Goal: Task Accomplishment & Management: Use online tool/utility

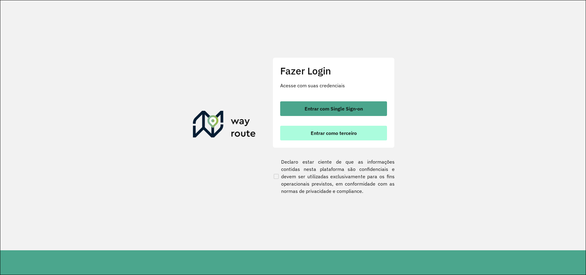
click at [353, 129] on button "Entrar como terceiro" at bounding box center [333, 133] width 107 height 15
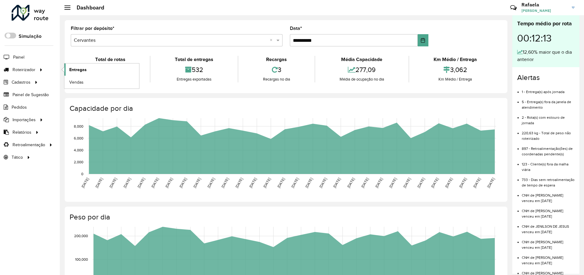
click at [79, 68] on span "Entregas" at bounding box center [77, 70] width 17 height 6
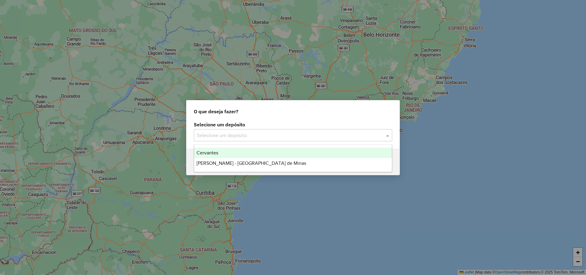
click at [269, 136] on input "text" at bounding box center [287, 135] width 180 height 7
click at [252, 154] on div "Cervantes" at bounding box center [293, 153] width 198 height 10
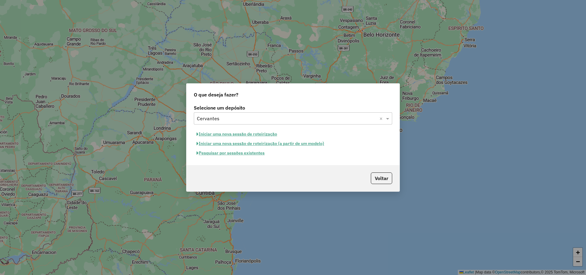
click at [249, 154] on button "Pesquisar por sessões existentes" at bounding box center [231, 152] width 74 height 9
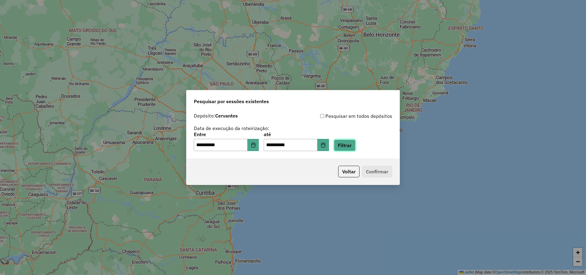
click at [353, 141] on button "Filtrar" at bounding box center [345, 145] width 22 height 12
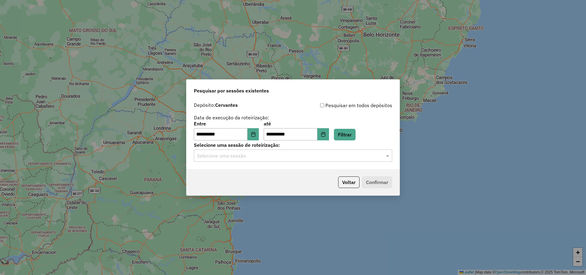
click at [301, 159] on div "Selecione uma sessão" at bounding box center [293, 156] width 198 height 12
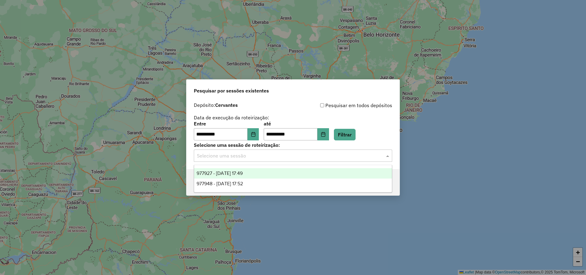
click at [278, 174] on div "977927 - 12/08/2025 17:49" at bounding box center [293, 173] width 198 height 10
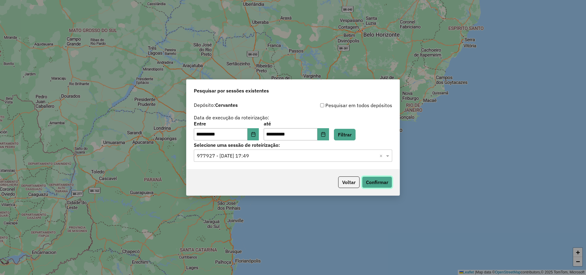
click at [382, 182] on button "Confirmar" at bounding box center [377, 182] width 30 height 12
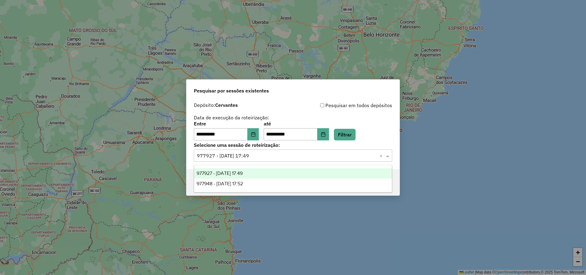
click at [275, 156] on input "text" at bounding box center [287, 155] width 180 height 7
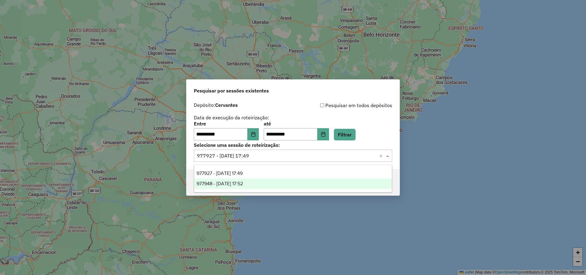
drag, startPoint x: 257, startPoint y: 181, endPoint x: 304, endPoint y: 180, distance: 47.0
click at [257, 181] on div "977948 - 12/08/2025 17:52" at bounding box center [293, 184] width 198 height 10
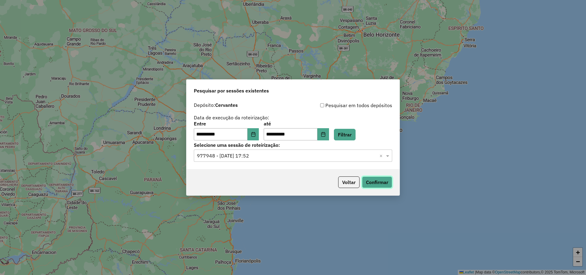
click at [379, 178] on button "Confirmar" at bounding box center [377, 182] width 30 height 12
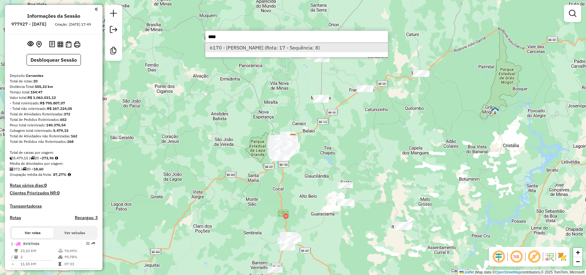
type input "****"
click at [243, 49] on li "6170 - [PERSON_NAME] (Rota: 17 - Sequência: 8)" at bounding box center [296, 47] width 183 height 9
select select "**********"
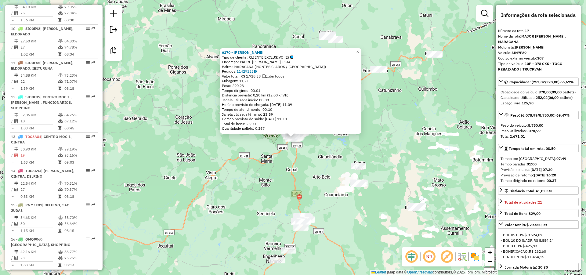
scroll to position [771, 0]
